Goal: Task Accomplishment & Management: Manage account settings

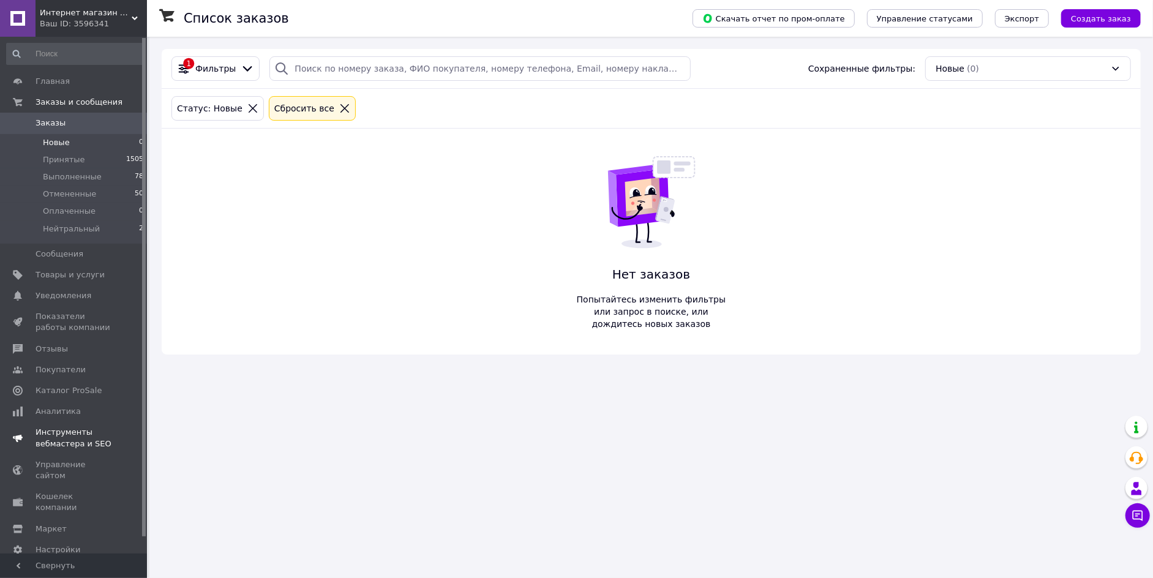
drag, startPoint x: 102, startPoint y: 305, endPoint x: 105, endPoint y: 284, distance: 21.0
click at [102, 305] on link "Уведомления 0 0" at bounding box center [75, 295] width 151 height 21
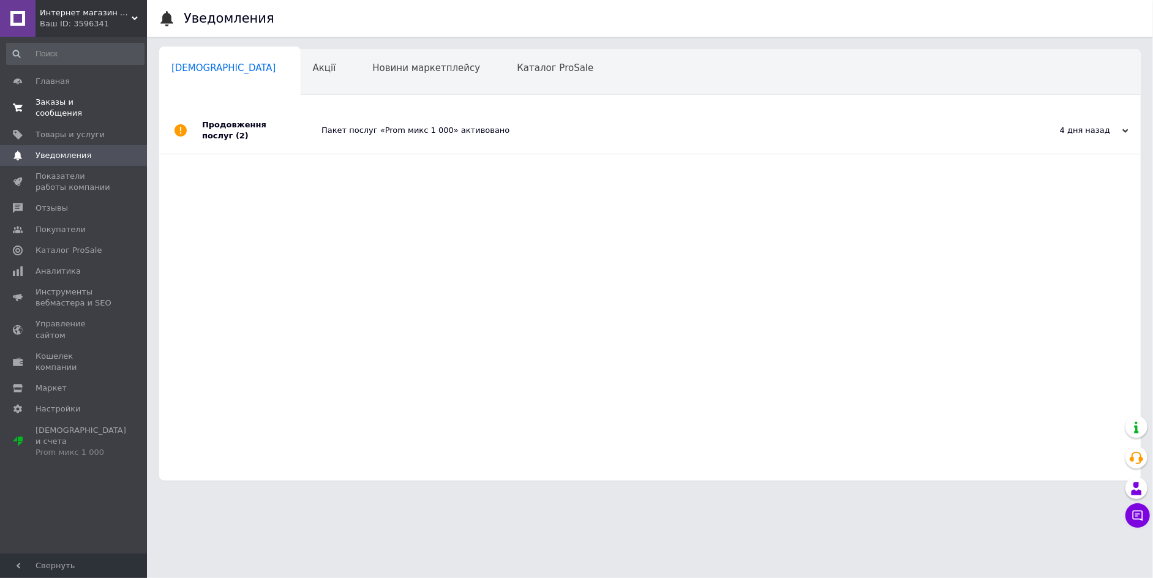
click at [108, 107] on span "Заказы и сообщения" at bounding box center [75, 108] width 78 height 22
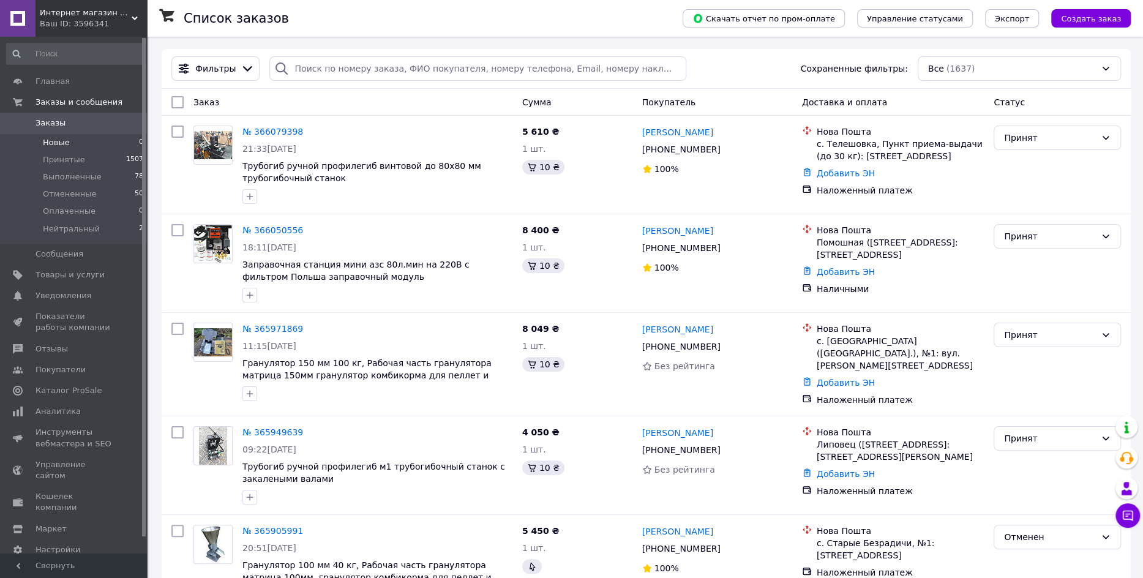
click at [107, 139] on li "Новые 0" at bounding box center [75, 142] width 151 height 17
